Goal: Obtain resource: Download file/media

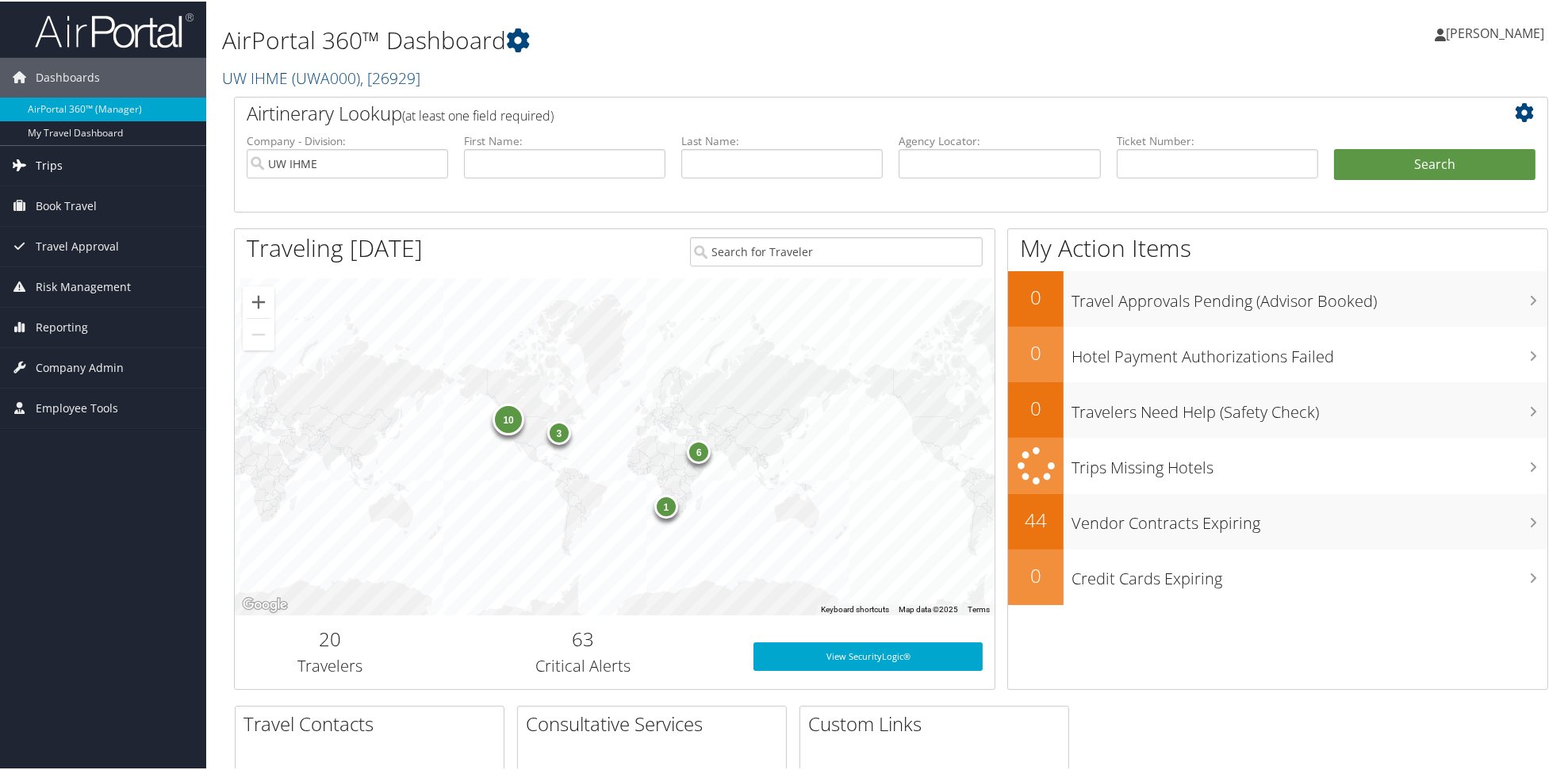
click at [57, 159] on span "Trips" at bounding box center [49, 163] width 27 height 39
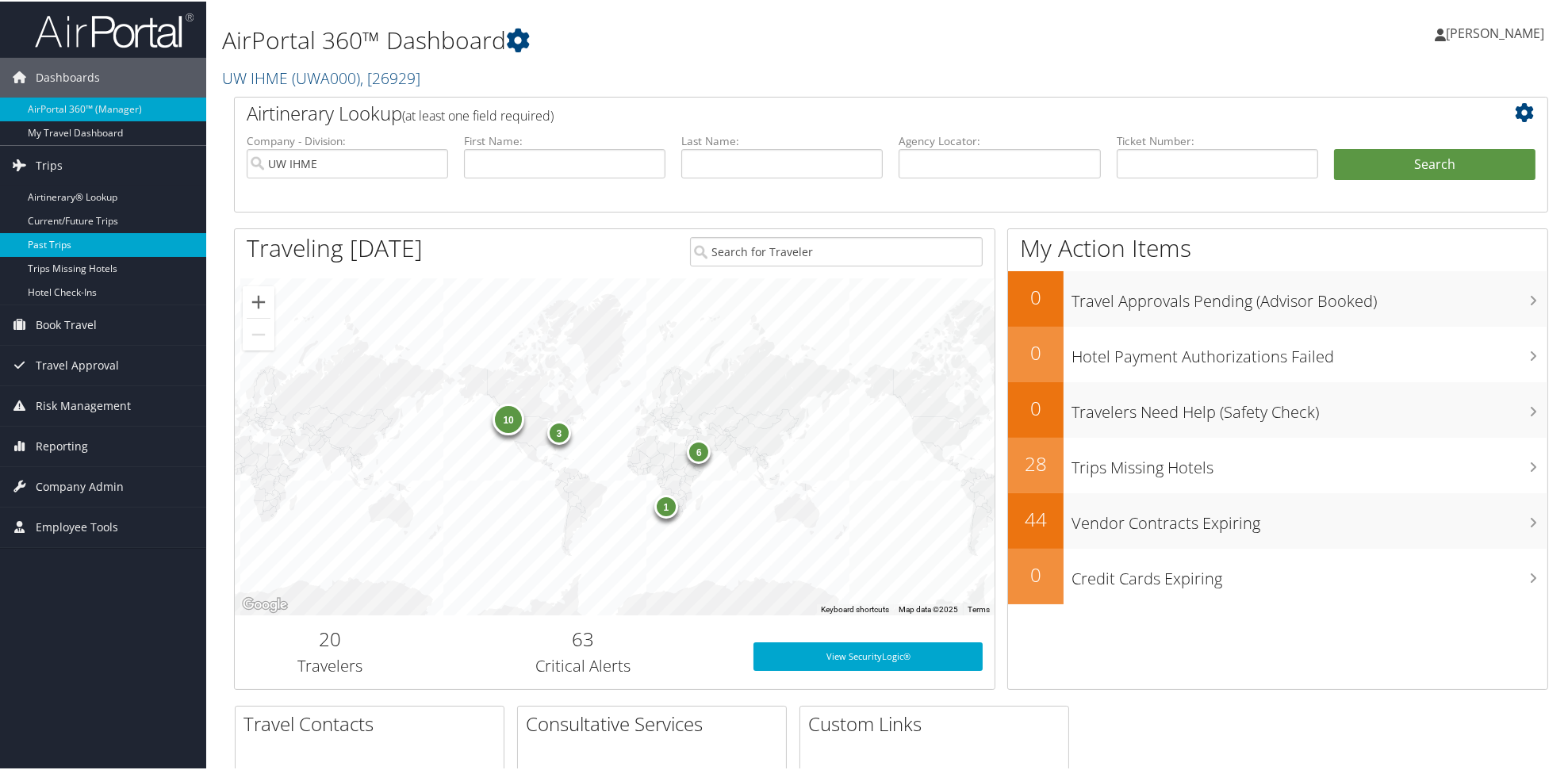
click at [77, 243] on link "Past Trips" at bounding box center [103, 243] width 206 height 24
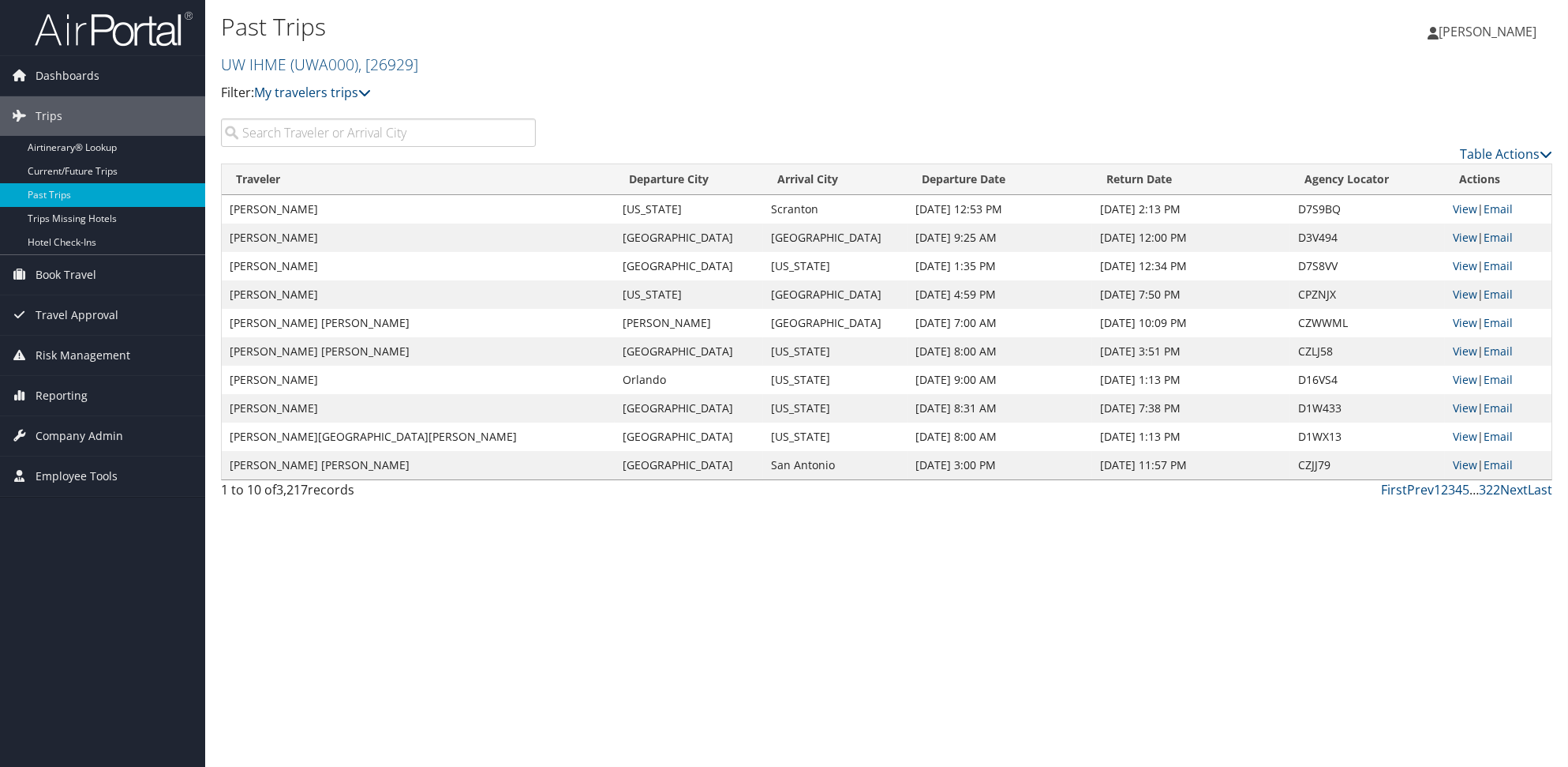
click at [471, 147] on input "search" at bounding box center [378, 132] width 315 height 28
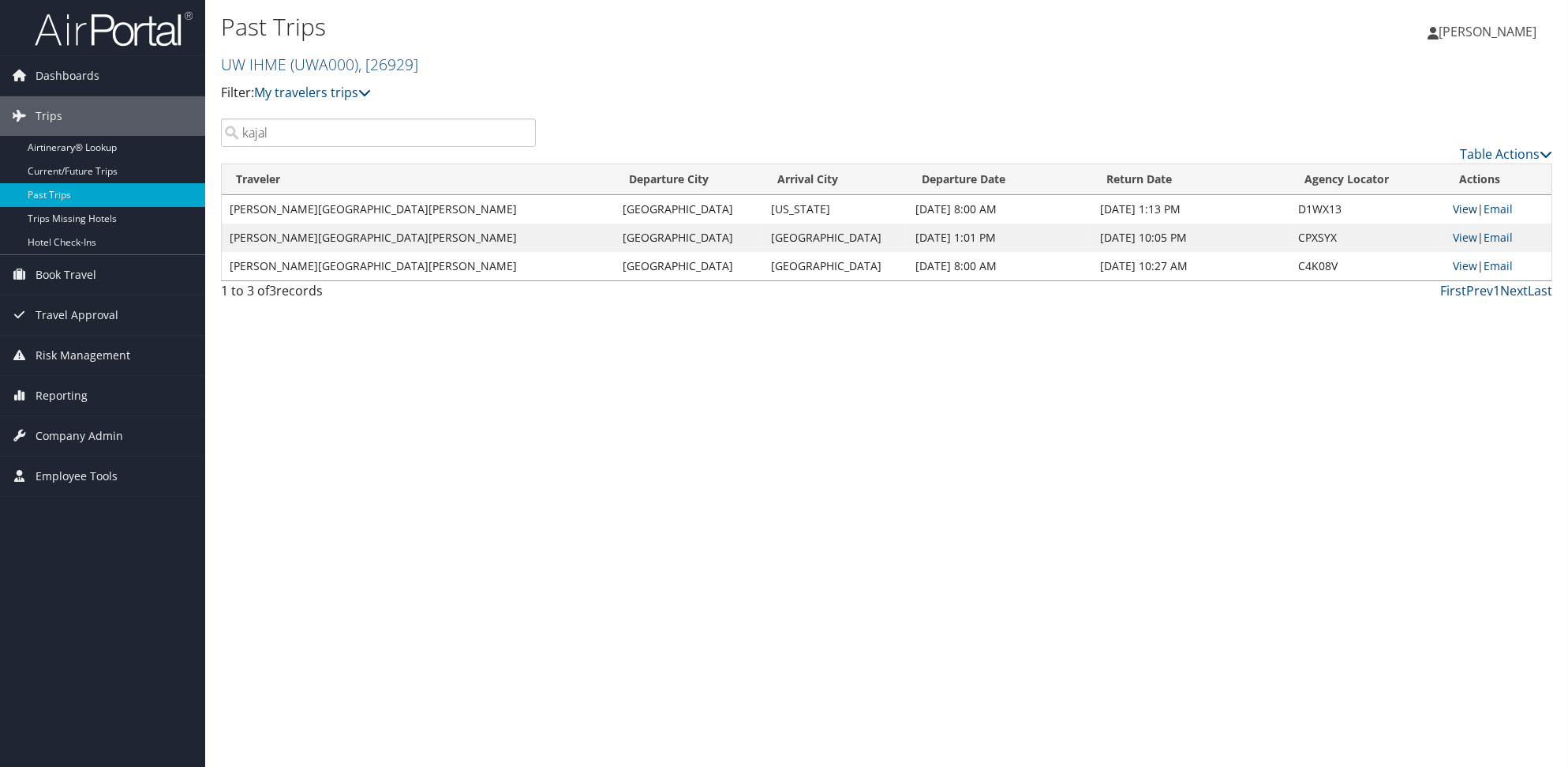
type input "kajal"
click at [1464, 216] on link "View" at bounding box center [1465, 209] width 24 height 15
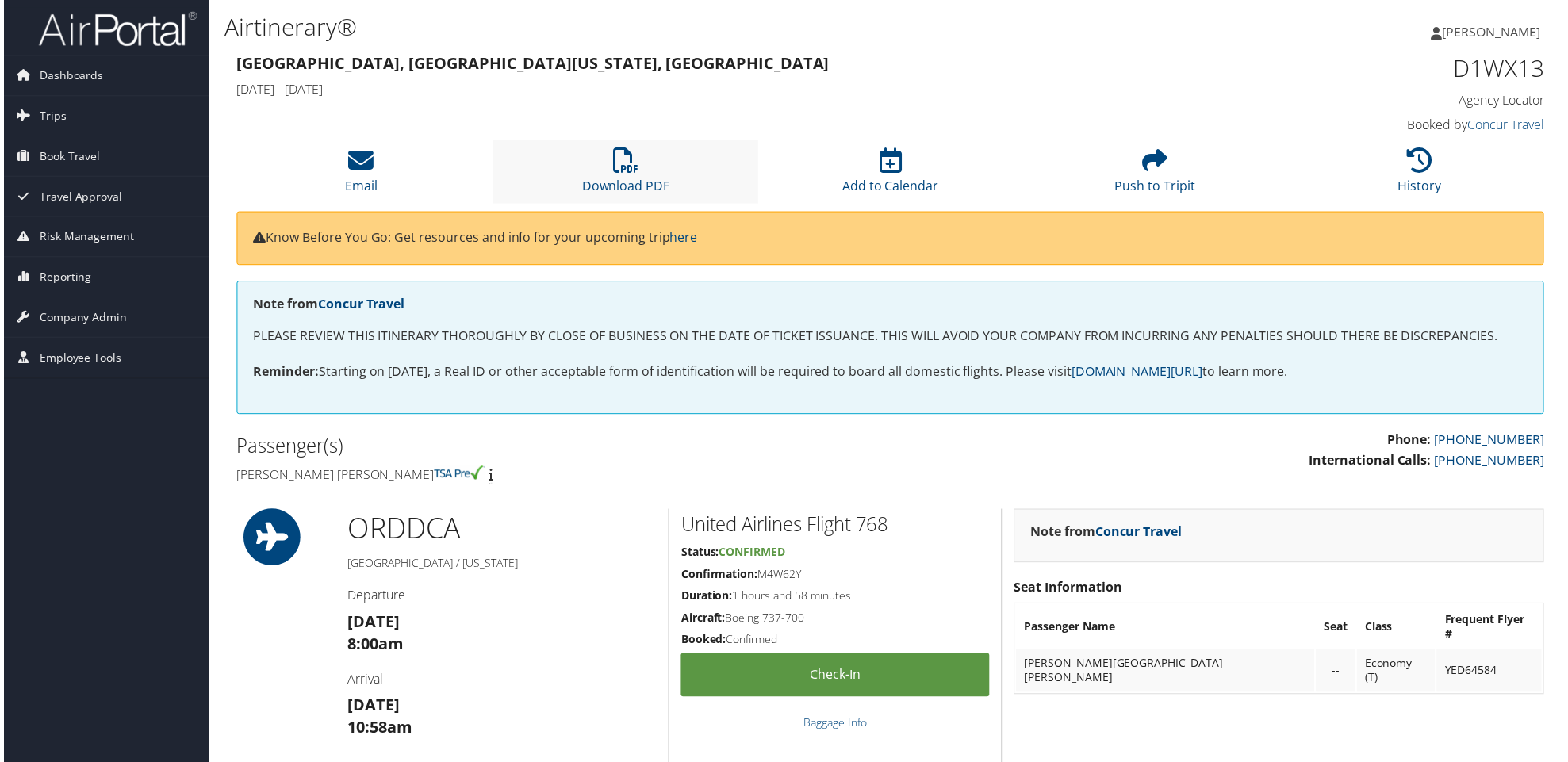
click at [606, 193] on li "Download PDF" at bounding box center [624, 172] width 265 height 64
